Goal: Information Seeking & Learning: Check status

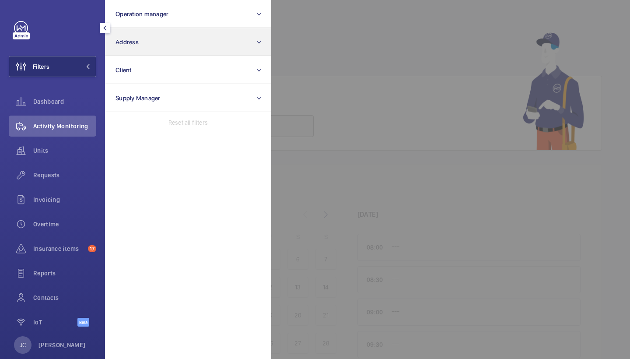
click at [150, 41] on button "Address" at bounding box center [188, 42] width 166 height 28
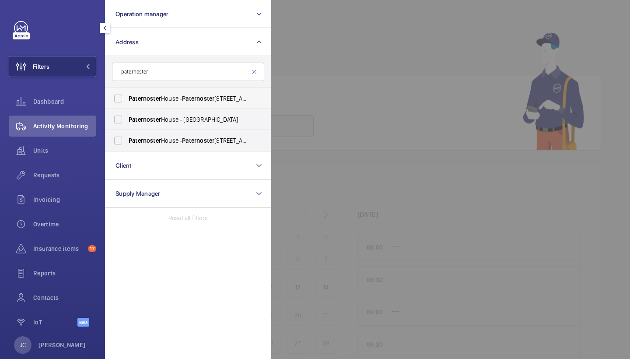
type input "paternoster"
click at [196, 97] on span "Paternoster" at bounding box center [198, 98] width 32 height 7
click at [127, 97] on input "Paternoster House - [GEOGRAPHIC_DATA]" at bounding box center [118, 99] width 18 height 18
checkbox input "true"
click at [197, 140] on span "Paternoster" at bounding box center [198, 140] width 32 height 7
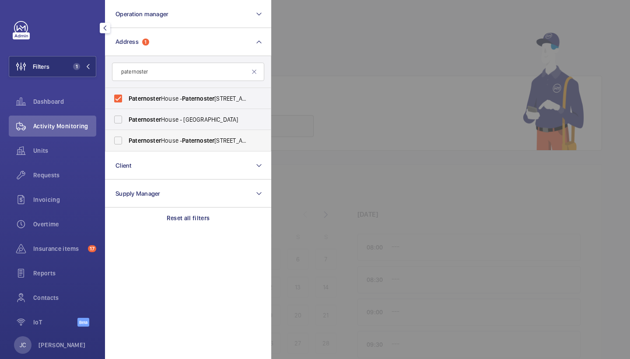
click at [127, 140] on input "Paternoster House - [GEOGRAPHIC_DATA]" at bounding box center [118, 141] width 18 height 18
checkbox input "true"
click at [65, 126] on span "Activity Monitoring" at bounding box center [64, 126] width 63 height 9
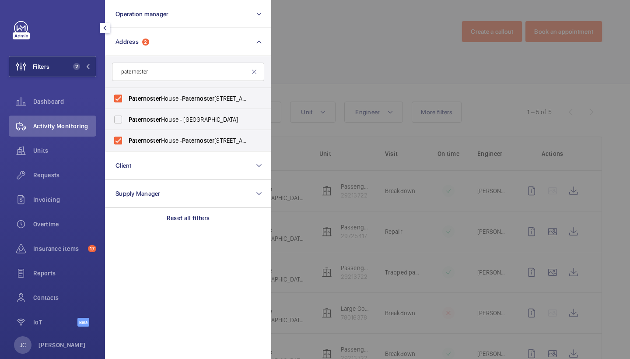
click at [364, 26] on div at bounding box center [586, 179] width 630 height 359
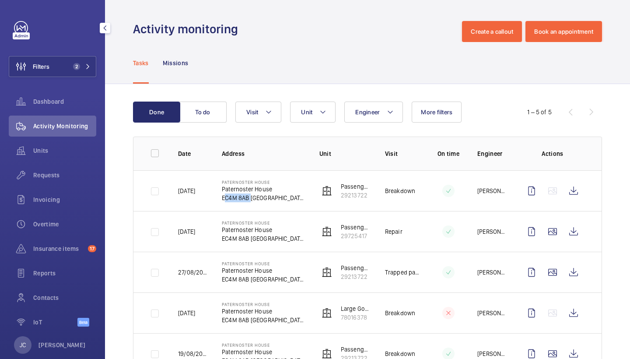
drag, startPoint x: 223, startPoint y: 197, endPoint x: 248, endPoint y: 197, distance: 25.0
click at [248, 197] on p "EC4M 8AB [GEOGRAPHIC_DATA]" at bounding box center [264, 197] width 84 height 9
copy p "EC4M 8AB"
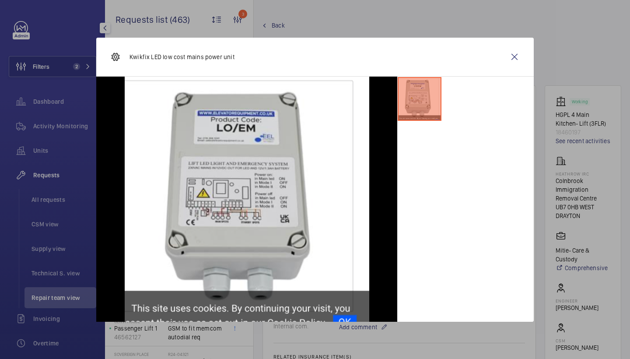
scroll to position [502, 0]
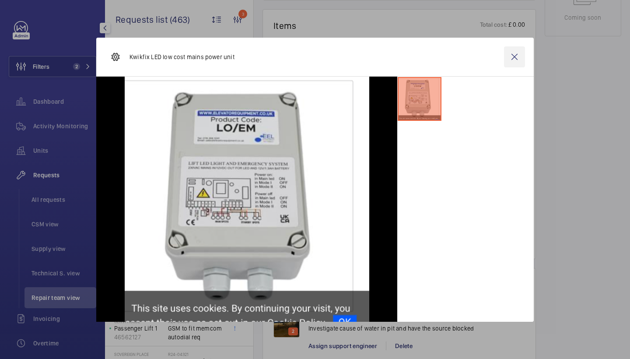
click at [516, 58] on wm-front-icon-button at bounding box center [514, 56] width 21 height 21
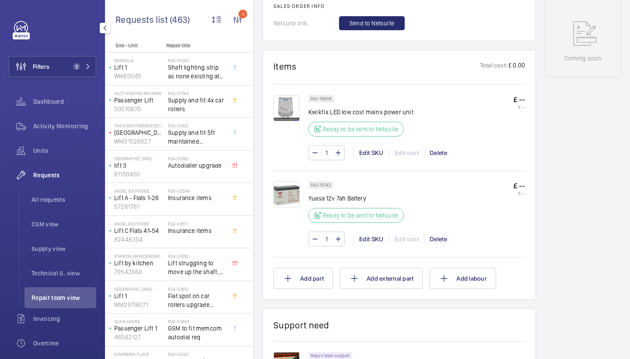
scroll to position [460, 0]
